Goal: Task Accomplishment & Management: Manage account settings

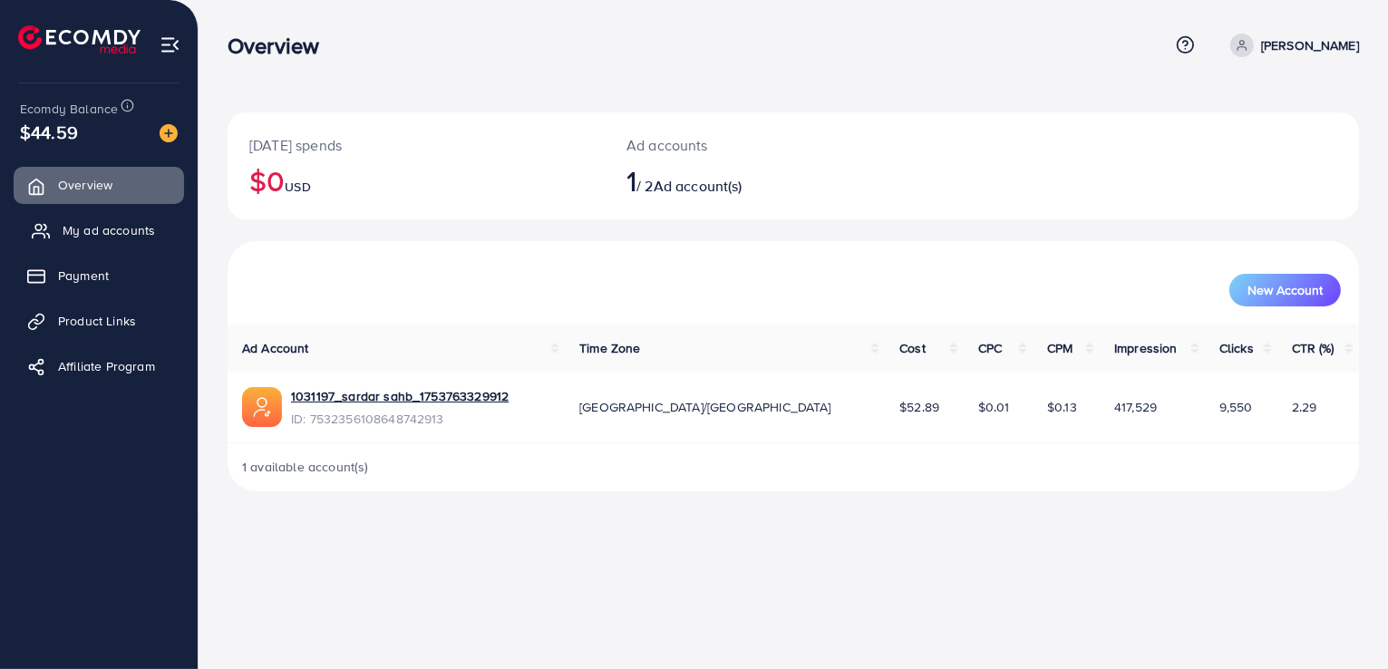
click at [133, 237] on span "My ad accounts" at bounding box center [109, 230] width 92 height 18
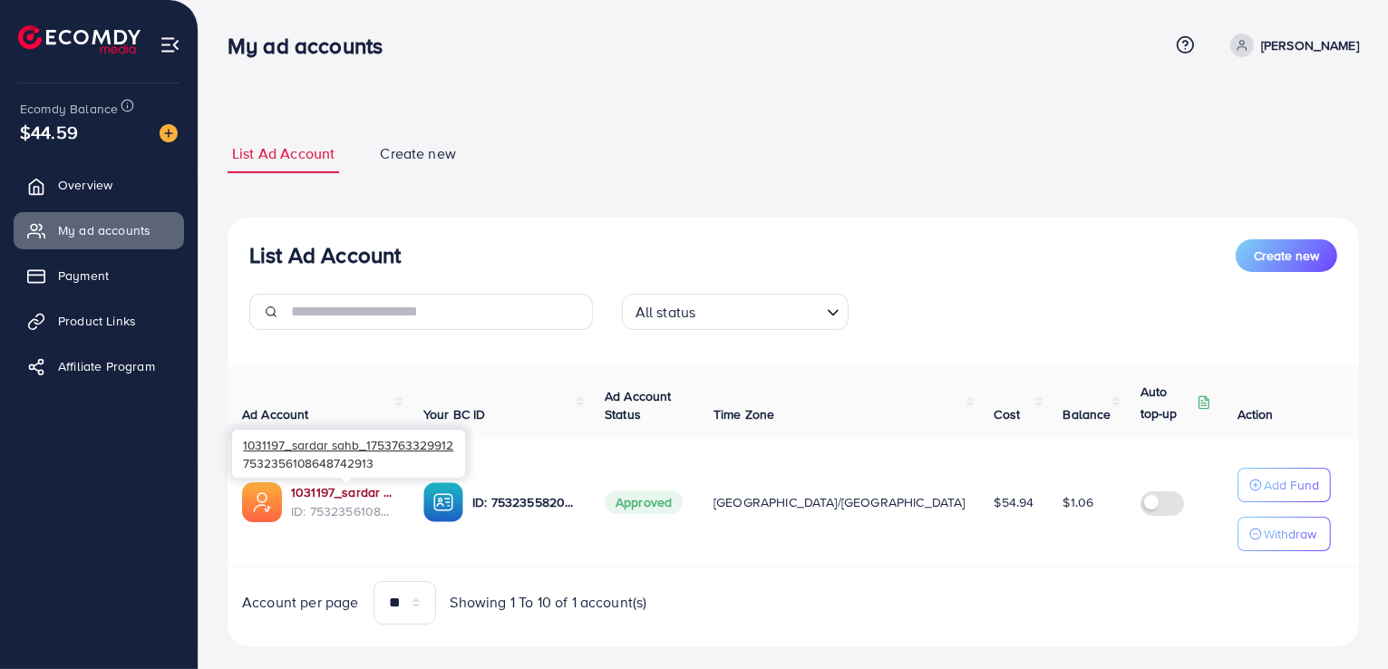
click at [348, 493] on link "1031197_sardar sahb_1753763329912" at bounding box center [342, 492] width 103 height 18
click at [99, 320] on span "Product Links" at bounding box center [102, 321] width 78 height 18
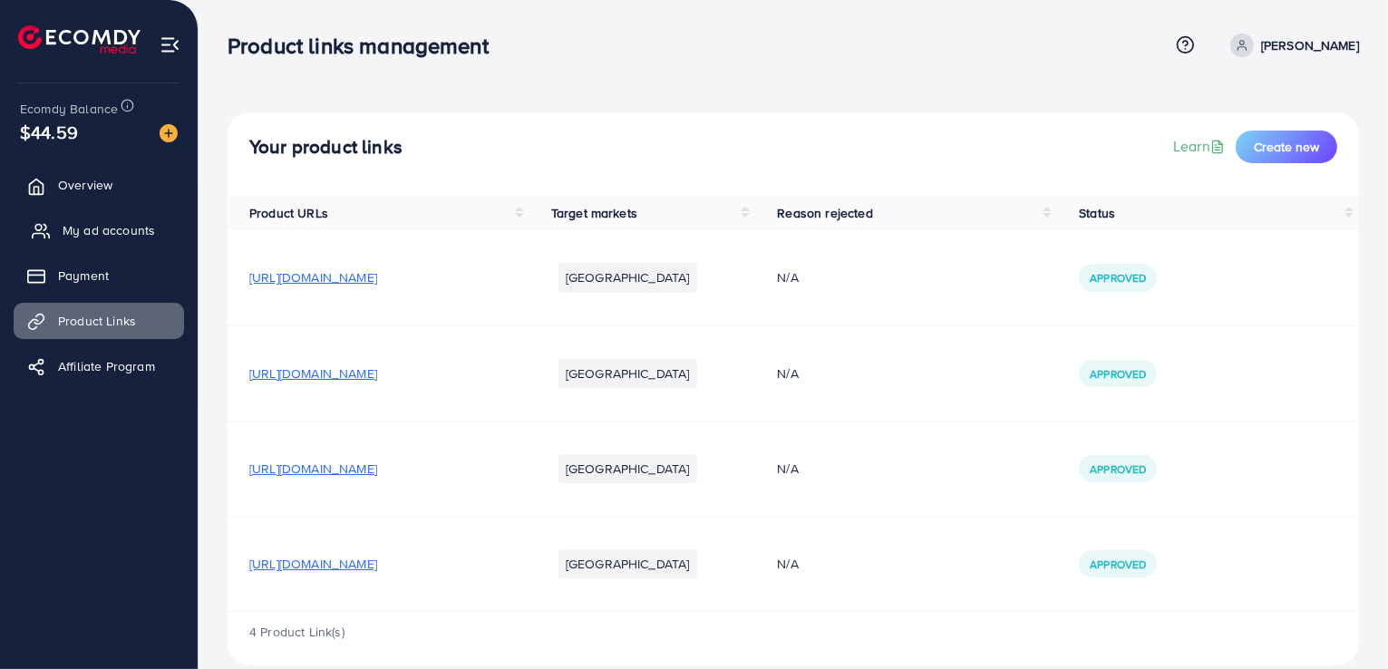
click at [120, 229] on span "My ad accounts" at bounding box center [109, 230] width 92 height 18
